Goal: Find specific page/section: Find specific page/section

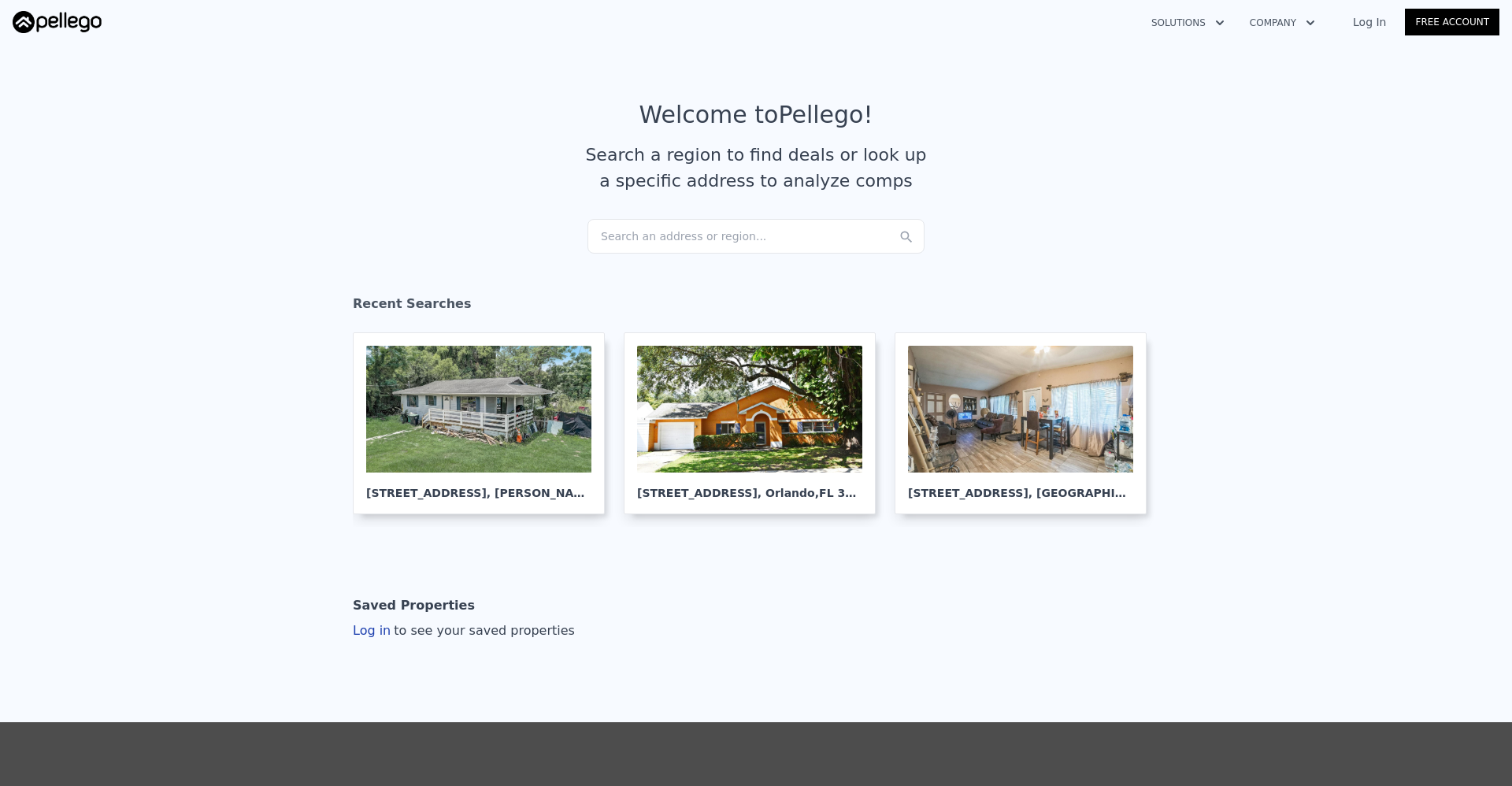
click at [756, 233] on div "Search an address or region..." at bounding box center [756, 236] width 337 height 34
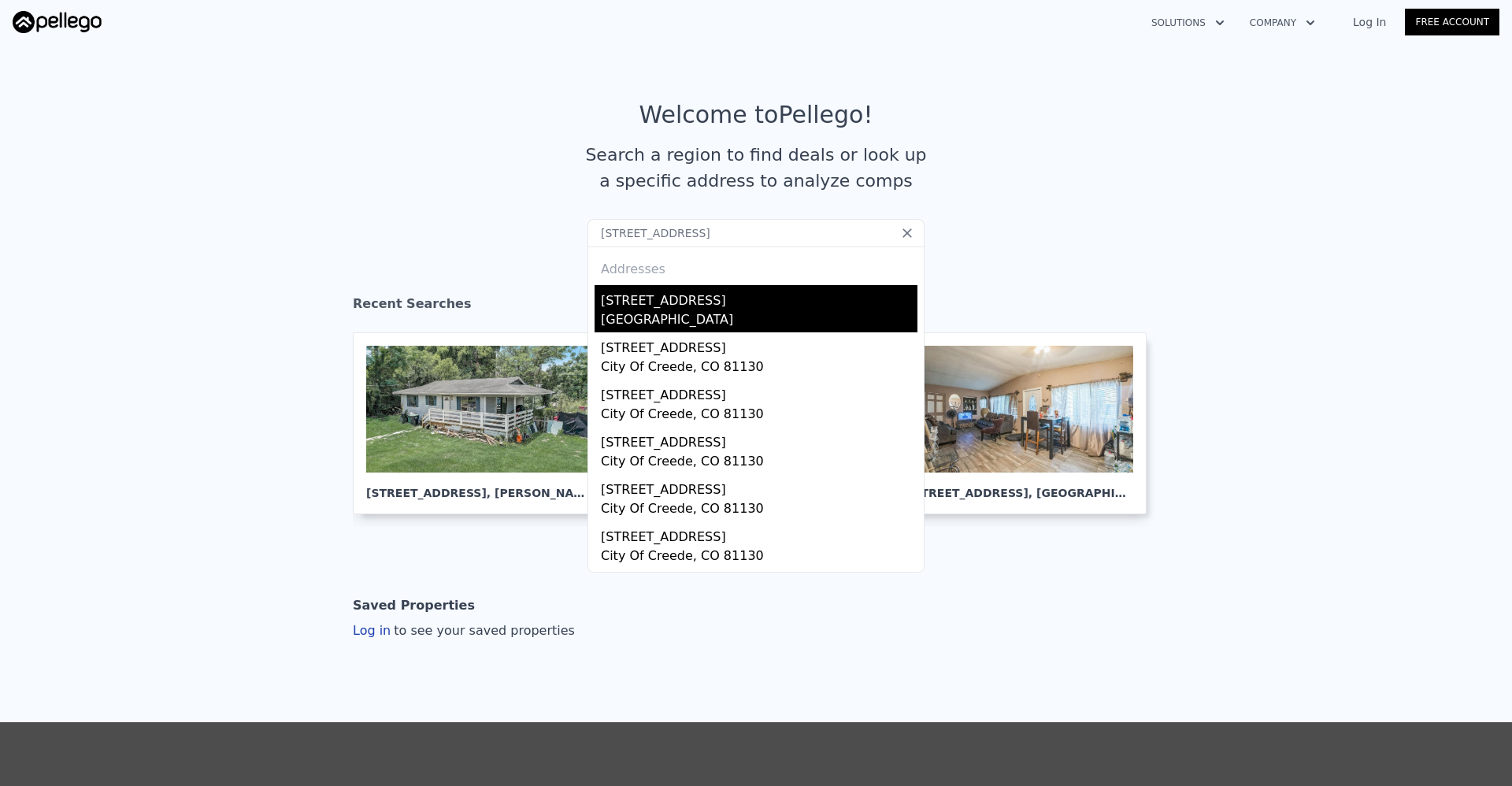
type input "[STREET_ADDRESS]"
click at [720, 299] on div "[STREET_ADDRESS]" at bounding box center [759, 297] width 317 height 25
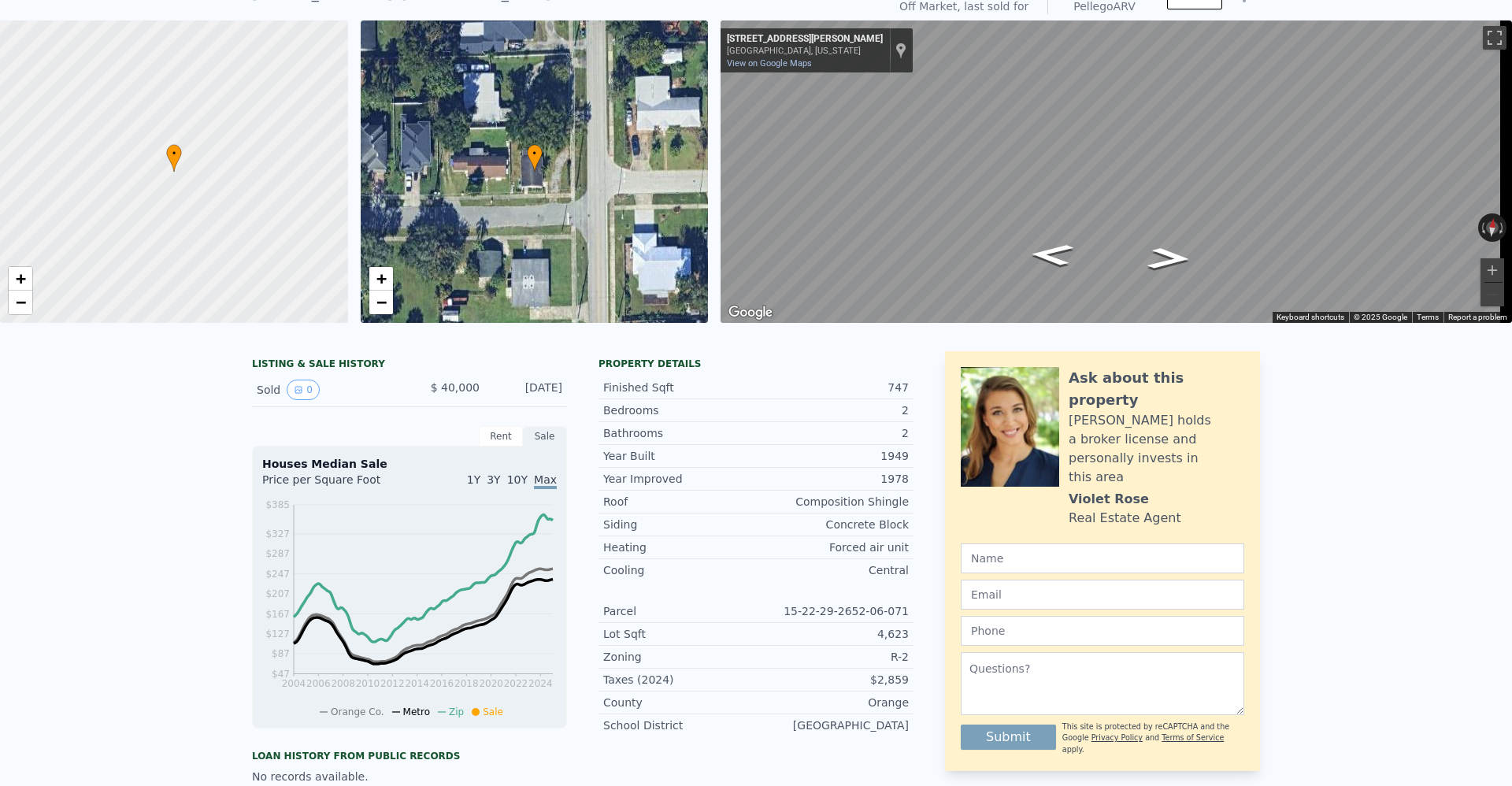
scroll to position [5, 0]
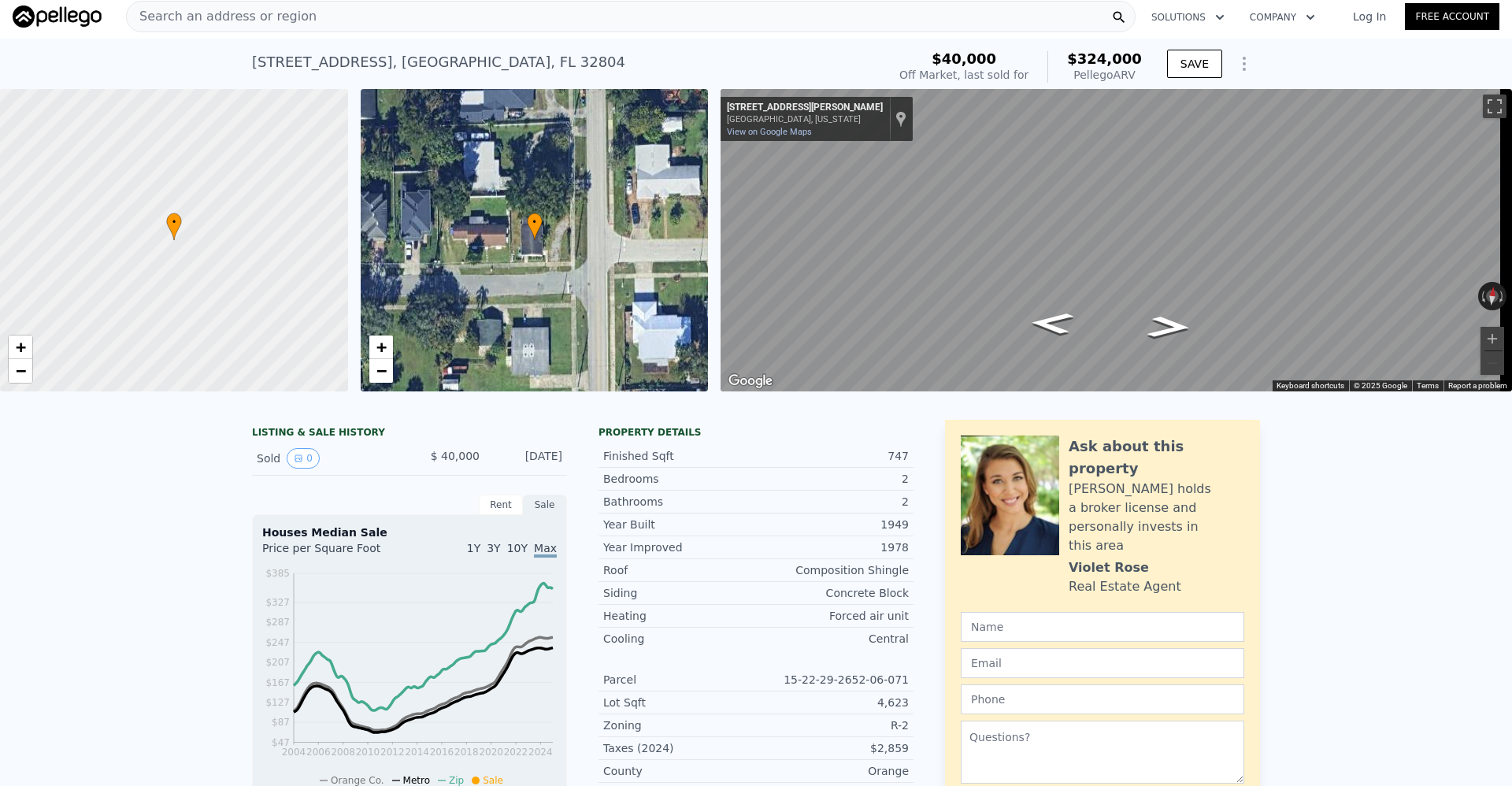
click at [346, 12] on div "Search an address or region" at bounding box center [631, 16] width 1010 height 32
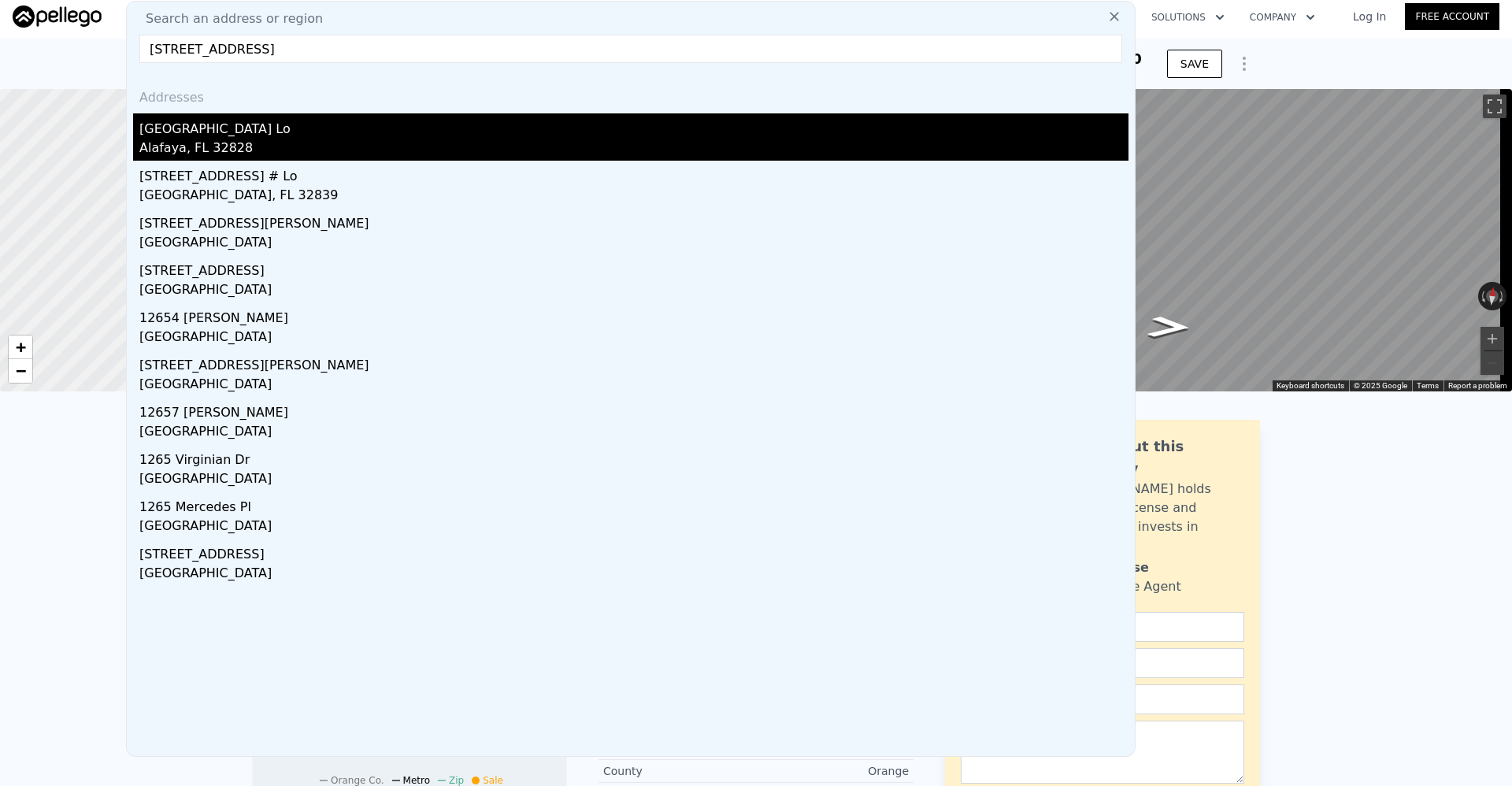
type input "[STREET_ADDRESS]"
click at [269, 149] on div "Alafaya, FL 32828" at bounding box center [634, 149] width 989 height 22
